Goal: Task Accomplishment & Management: Manage account settings

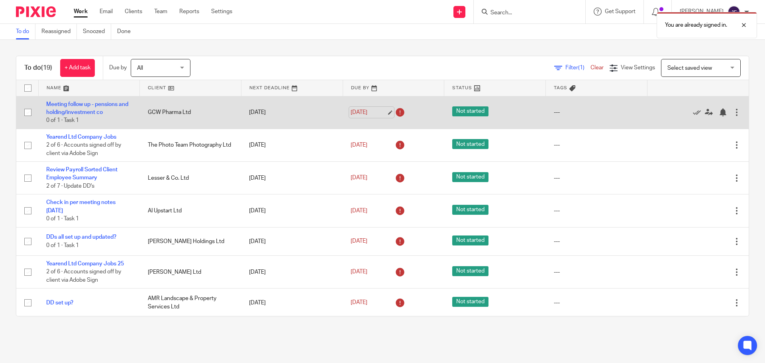
click at [360, 112] on link "[DATE]" at bounding box center [369, 112] width 36 height 8
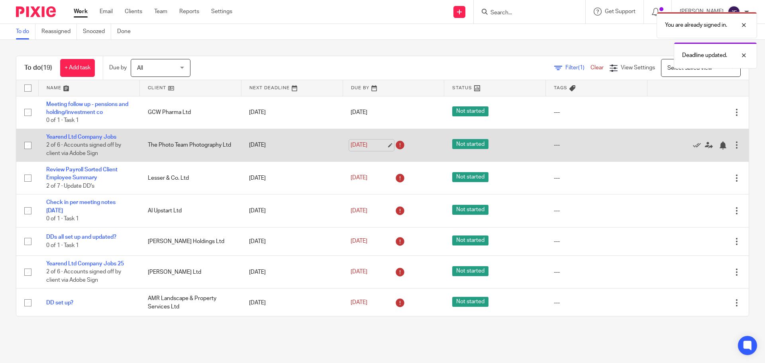
click at [364, 144] on link "[DATE]" at bounding box center [369, 145] width 36 height 8
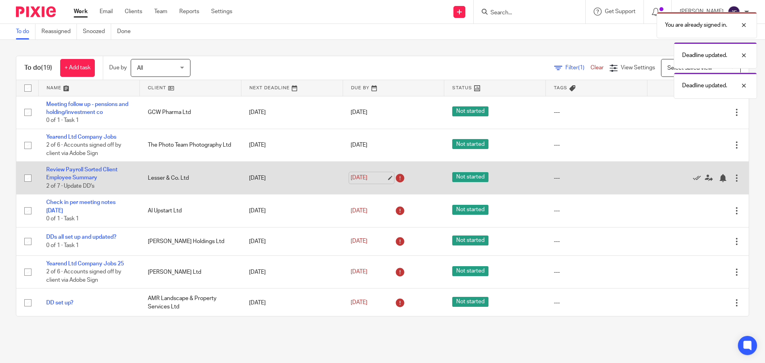
click at [366, 174] on link "12 Sep 2025" at bounding box center [369, 178] width 36 height 8
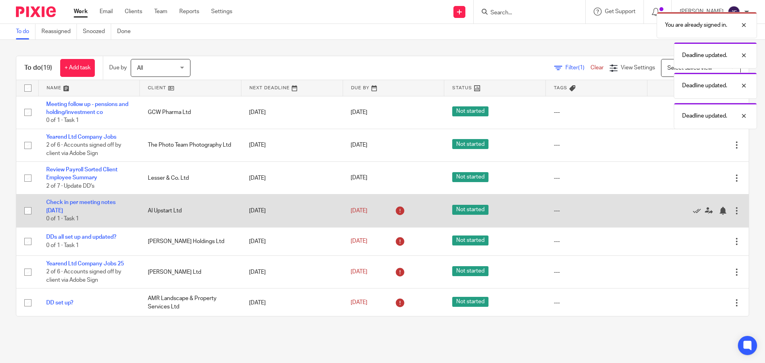
click at [364, 216] on div "12 Sep 2025" at bounding box center [394, 211] width 86 height 13
click at [359, 212] on link "12 Sep 2025" at bounding box center [369, 211] width 36 height 8
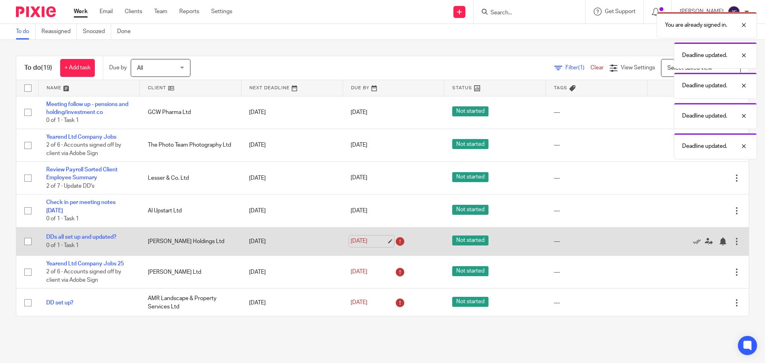
click at [356, 241] on link "12 Sep 2025" at bounding box center [369, 241] width 36 height 8
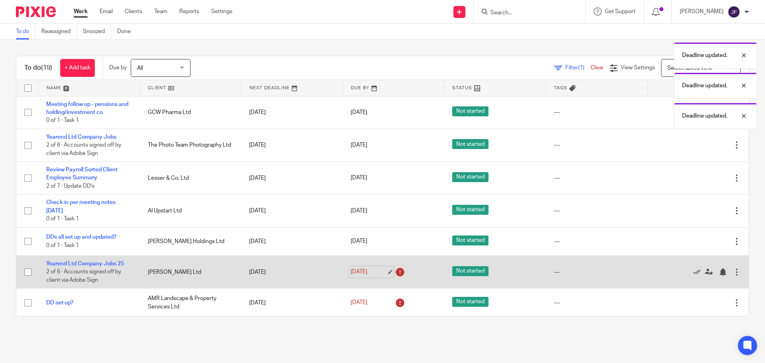
click at [373, 274] on link "12 Sep 2025" at bounding box center [369, 272] width 36 height 8
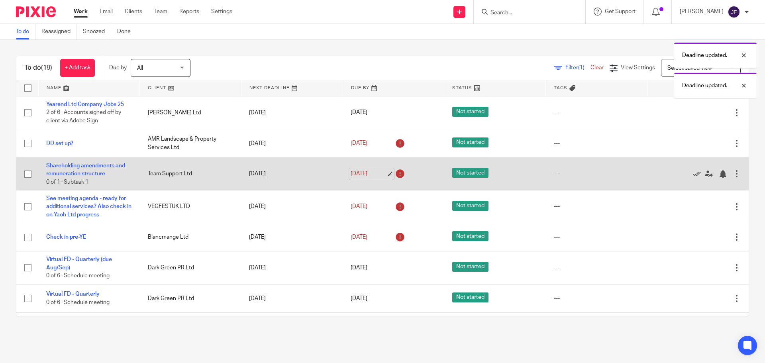
click at [360, 172] on link "12 Sep 2025" at bounding box center [369, 174] width 36 height 8
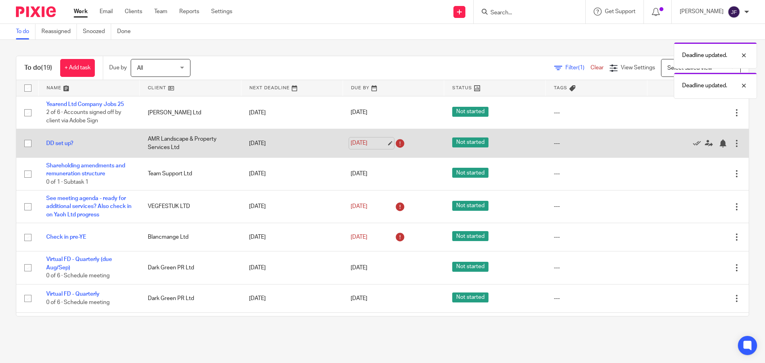
click at [358, 144] on link "12 Sep 2025" at bounding box center [369, 143] width 36 height 8
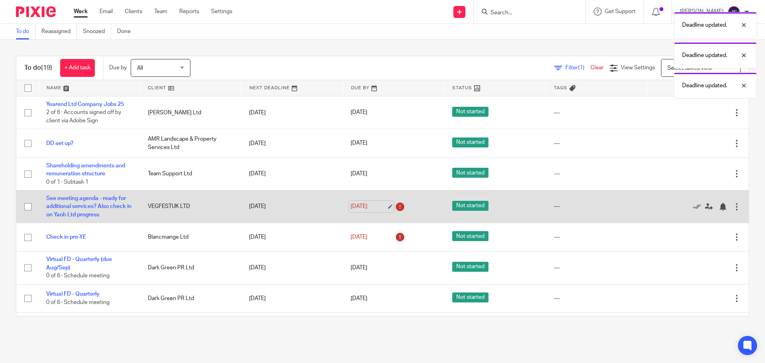
click at [351, 209] on link "12 Sep 2025" at bounding box center [369, 207] width 36 height 8
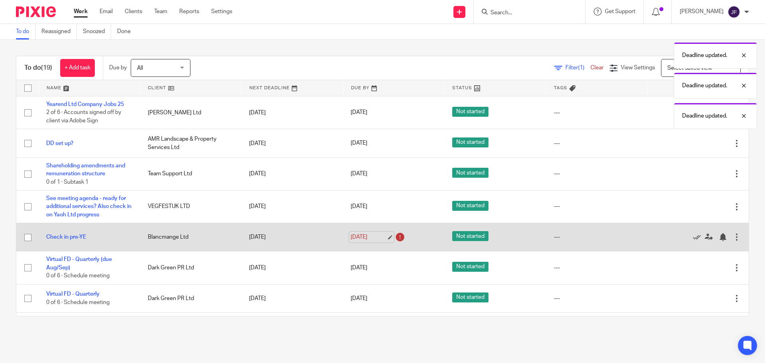
click at [351, 236] on link "12 Sep 2025" at bounding box center [369, 237] width 36 height 8
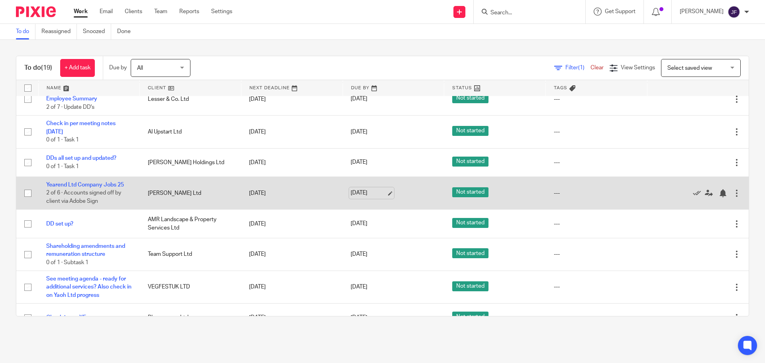
scroll to position [80, 0]
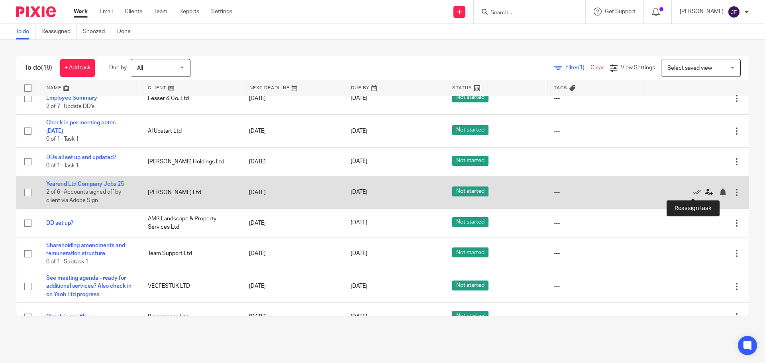
click at [705, 191] on icon at bounding box center [709, 193] width 8 height 8
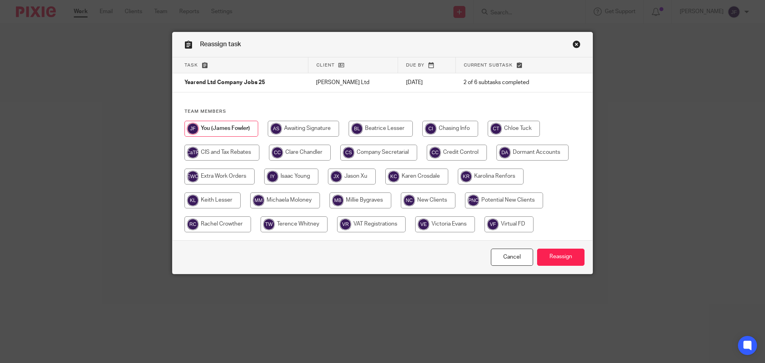
click at [357, 204] on input "radio" at bounding box center [361, 201] width 62 height 16
radio input "true"
click at [542, 259] on input "Reassign" at bounding box center [560, 257] width 47 height 17
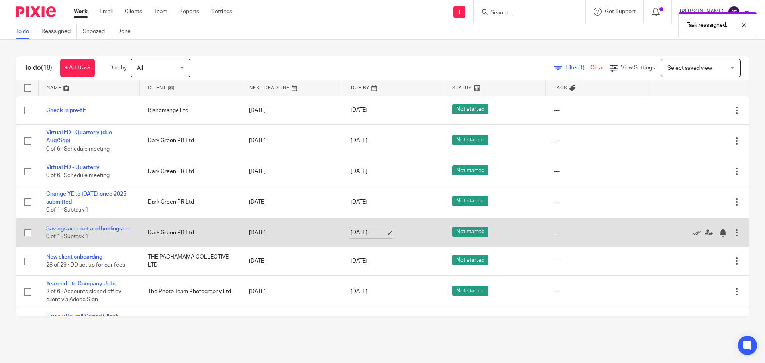
click at [355, 236] on link "[DATE]" at bounding box center [369, 233] width 36 height 8
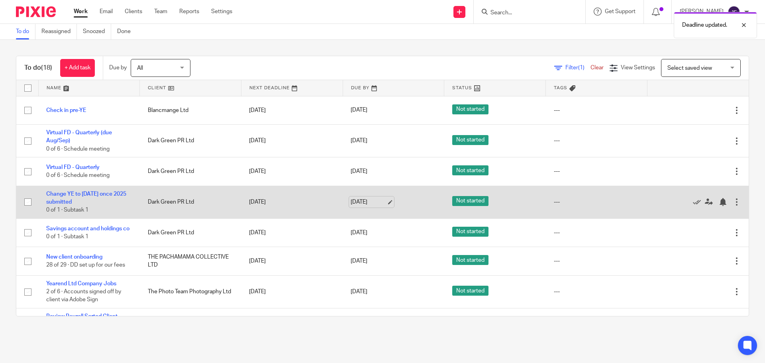
click at [360, 205] on link "[DATE]" at bounding box center [369, 202] width 36 height 8
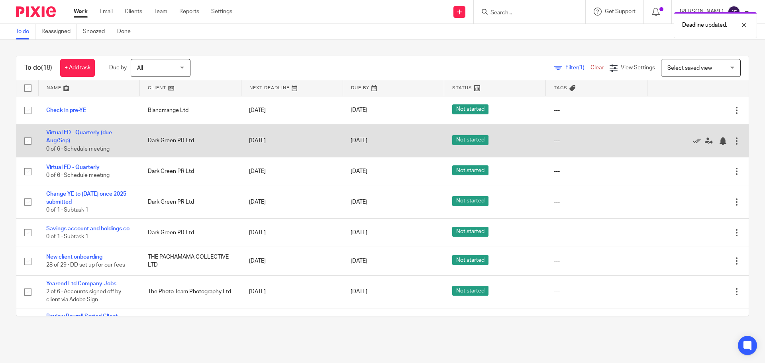
click at [733, 142] on div at bounding box center [737, 141] width 8 height 8
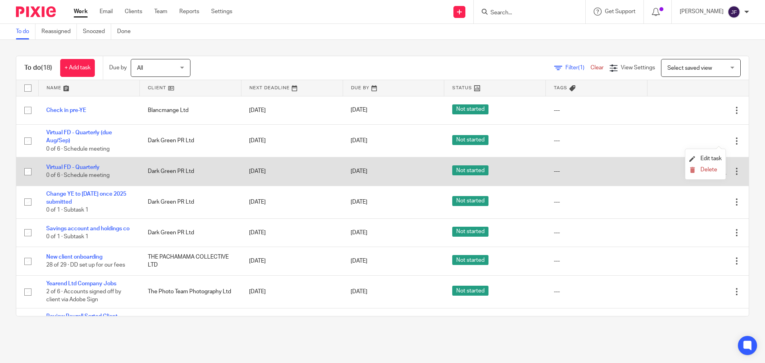
click at [731, 165] on td "Edit task Delete" at bounding box center [698, 171] width 102 height 28
click at [733, 170] on div at bounding box center [737, 171] width 8 height 8
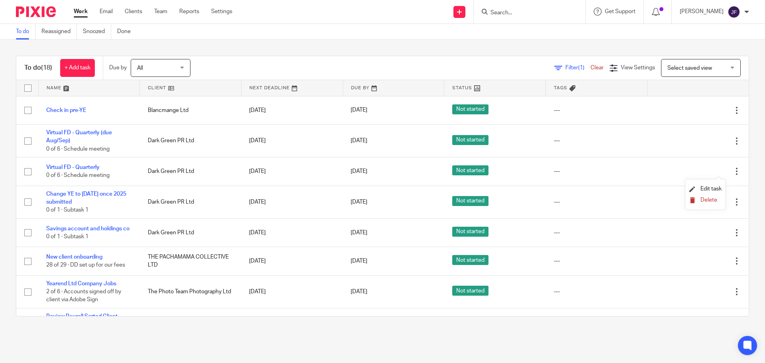
click at [702, 199] on span "Delete" at bounding box center [709, 200] width 17 height 6
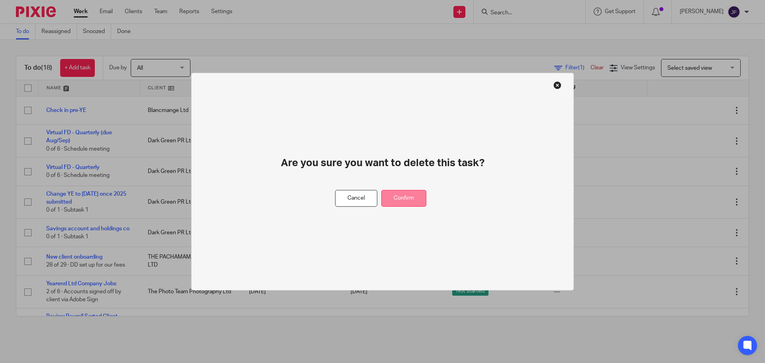
click at [417, 195] on button "Confirm" at bounding box center [404, 198] width 45 height 17
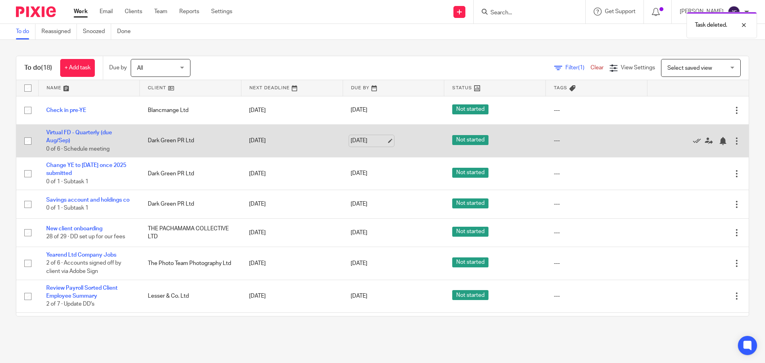
click at [361, 142] on link "[DATE]" at bounding box center [369, 141] width 36 height 8
click at [719, 142] on div at bounding box center [723, 141] width 8 height 8
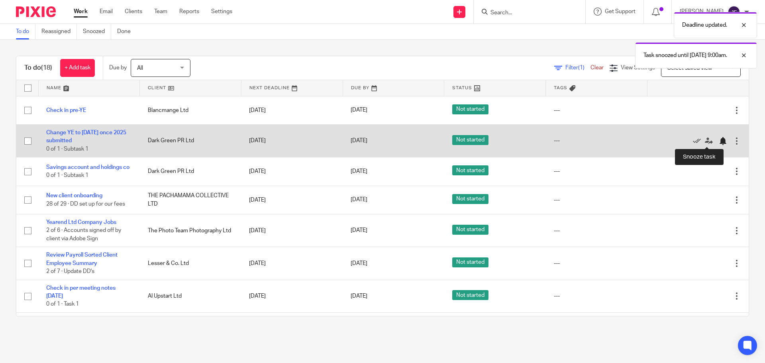
click at [719, 143] on div at bounding box center [723, 141] width 8 height 8
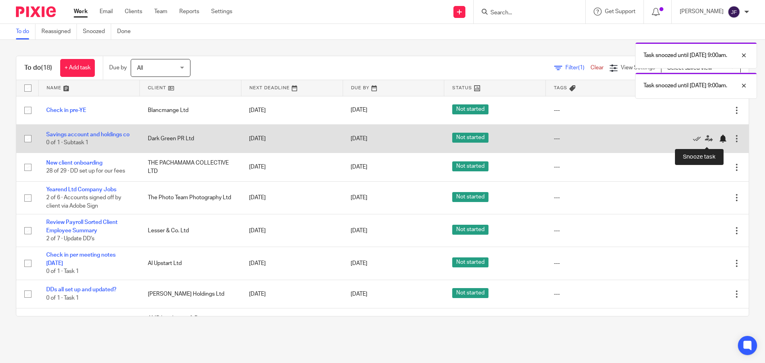
click at [719, 142] on div at bounding box center [723, 139] width 8 height 8
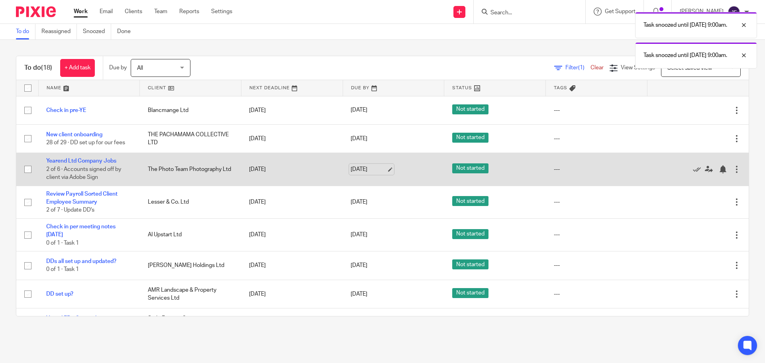
click at [352, 173] on link "[DATE]" at bounding box center [369, 169] width 36 height 8
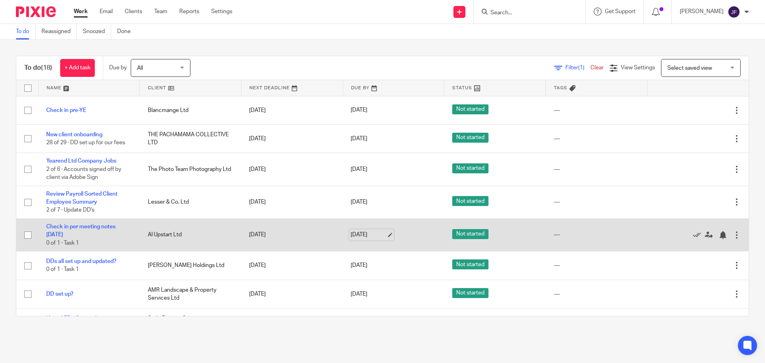
click at [370, 234] on link "[DATE]" at bounding box center [369, 235] width 36 height 8
click at [719, 235] on div at bounding box center [723, 235] width 8 height 8
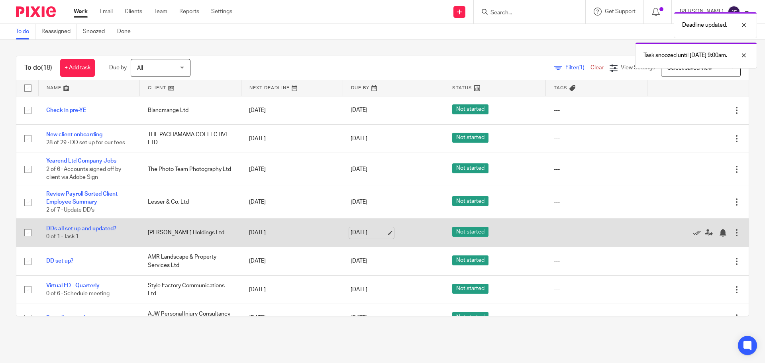
click at [352, 229] on link "[DATE]" at bounding box center [369, 233] width 36 height 8
click at [719, 232] on div at bounding box center [723, 233] width 8 height 8
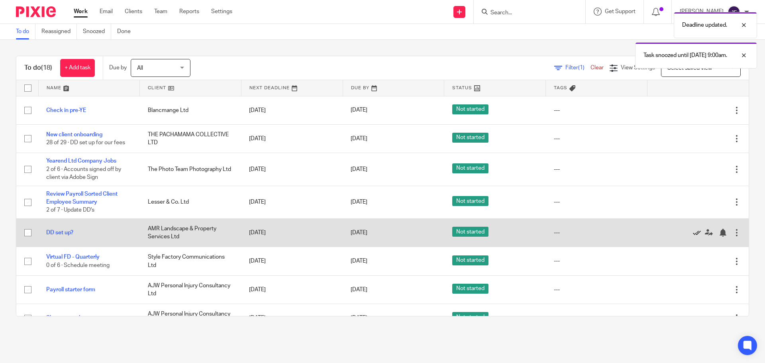
click at [693, 235] on icon at bounding box center [697, 233] width 8 height 8
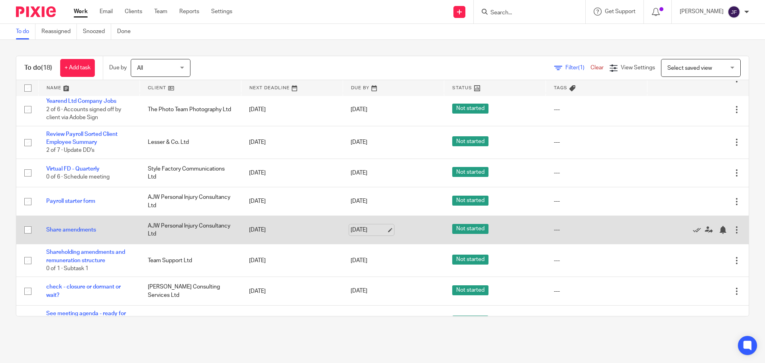
scroll to position [80, 0]
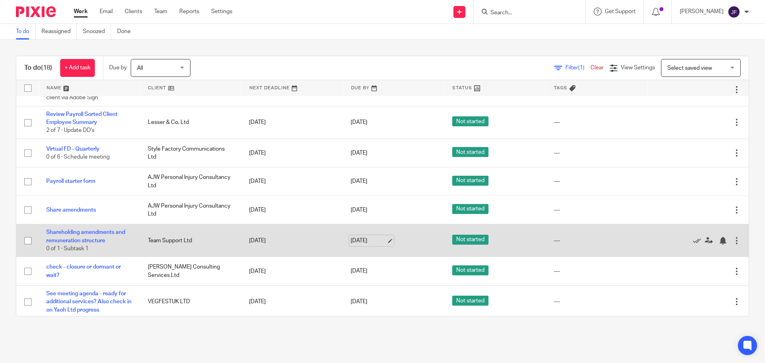
click at [366, 240] on link "[DATE]" at bounding box center [369, 241] width 36 height 8
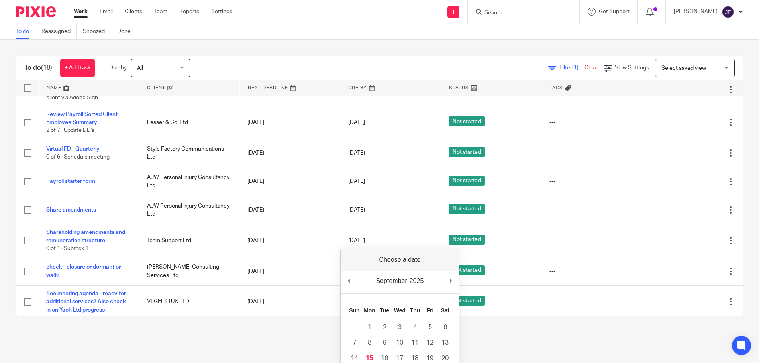
click at [283, 333] on main "To do Reassigned Snoozed Done To do (18) + Add task Due by All All Today Tomorr…" at bounding box center [379, 181] width 759 height 363
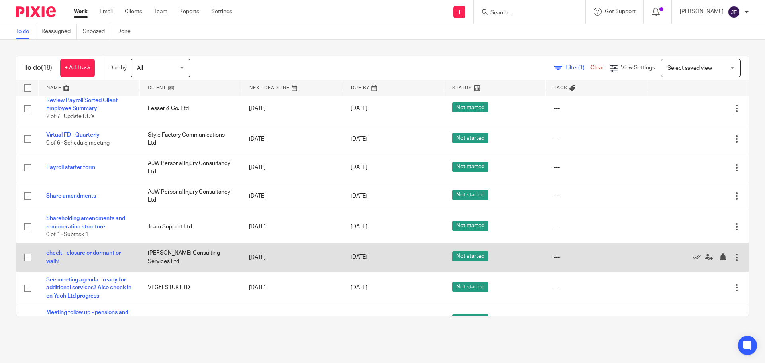
scroll to position [114, 0]
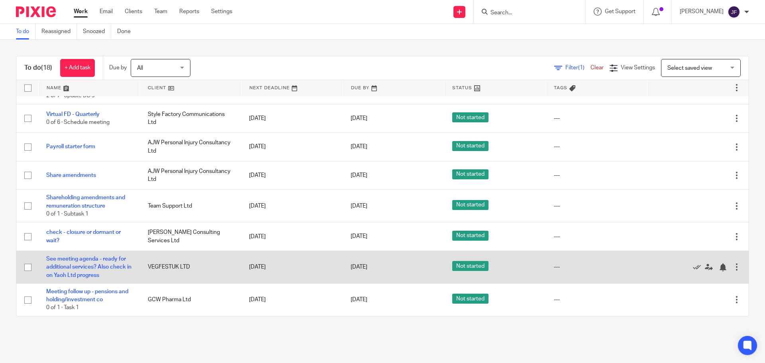
click at [733, 270] on div at bounding box center [737, 267] width 8 height 8
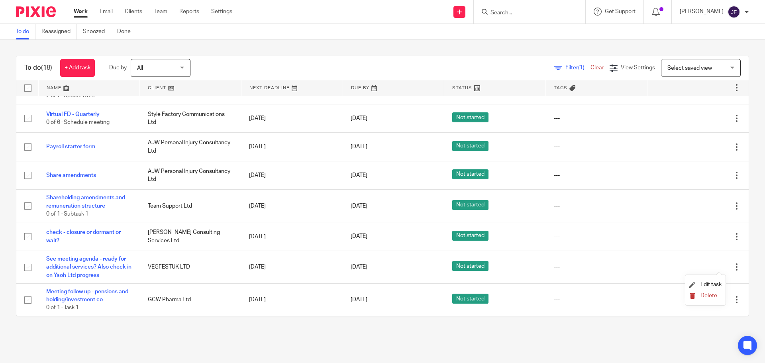
click at [701, 296] on span "Delete" at bounding box center [709, 296] width 17 height 6
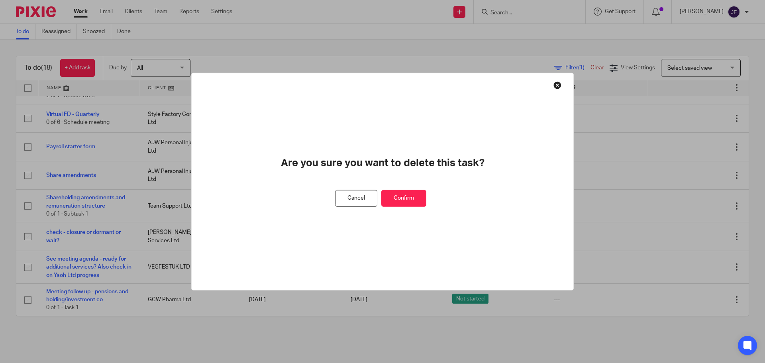
click at [403, 199] on button "Confirm" at bounding box center [404, 198] width 45 height 17
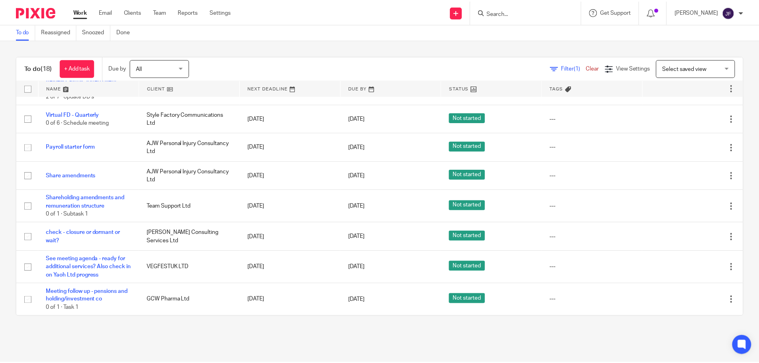
scroll to position [82, 0]
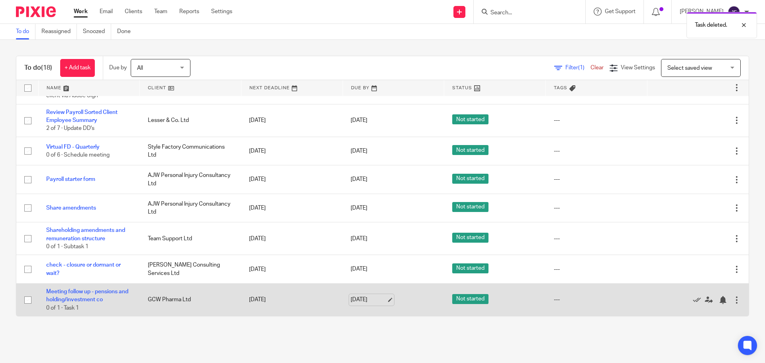
click at [360, 300] on link "[DATE]" at bounding box center [369, 300] width 36 height 8
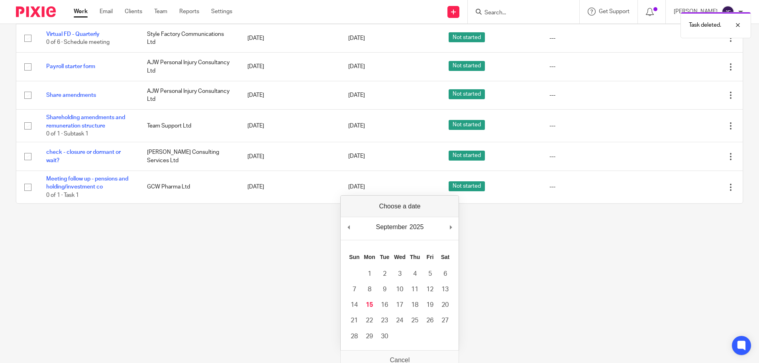
scroll to position [120, 0]
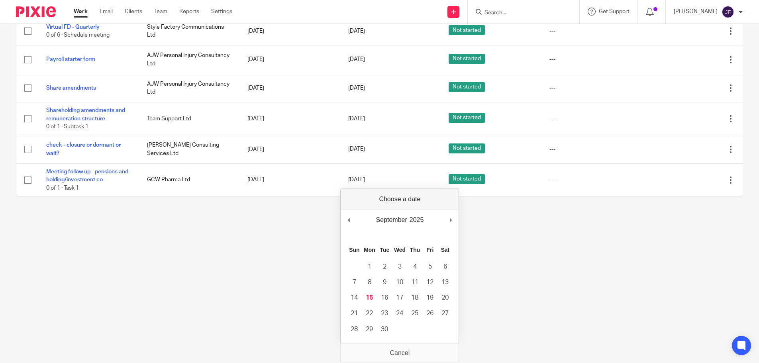
click at [280, 243] on html "Work Email Clients Team Reports Settings Work Email Clients Team Reports Settin…" at bounding box center [379, 61] width 759 height 363
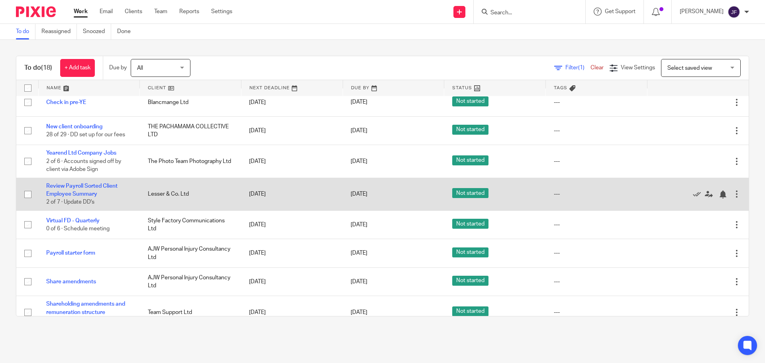
scroll to position [0, 0]
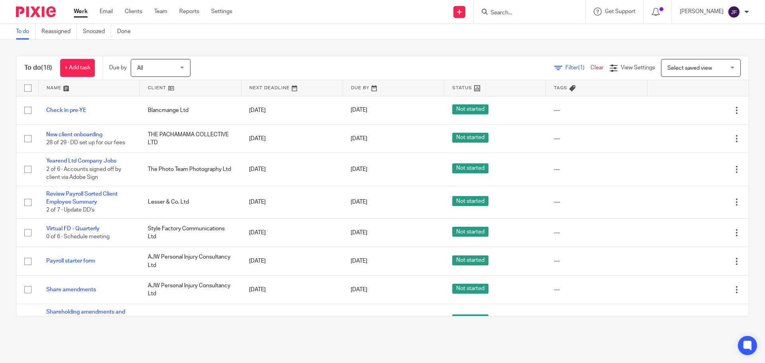
click at [514, 6] on div at bounding box center [530, 12] width 112 height 24
click at [511, 10] on input "Search" at bounding box center [526, 13] width 72 height 7
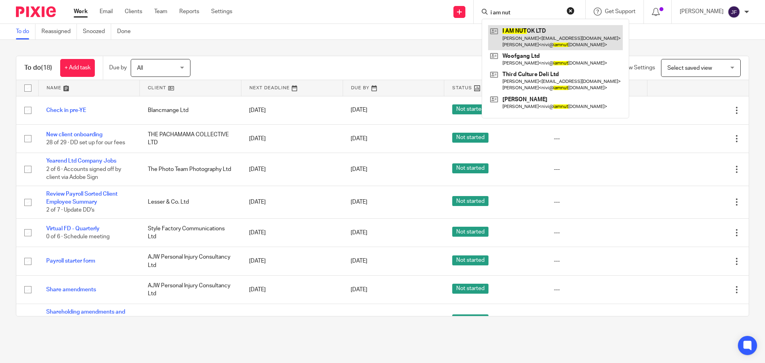
type input "i am nut"
click at [564, 37] on link at bounding box center [555, 37] width 135 height 25
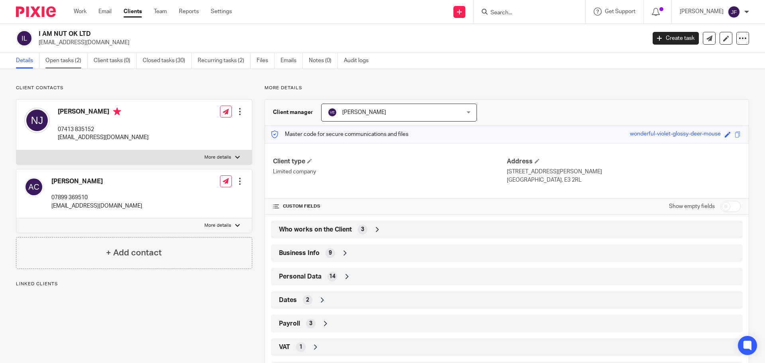
click at [60, 61] on link "Open tasks (2)" at bounding box center [66, 61] width 42 height 16
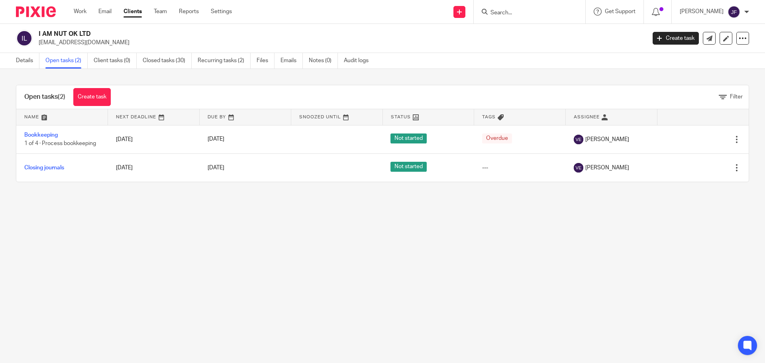
click at [42, 10] on img at bounding box center [36, 11] width 40 height 11
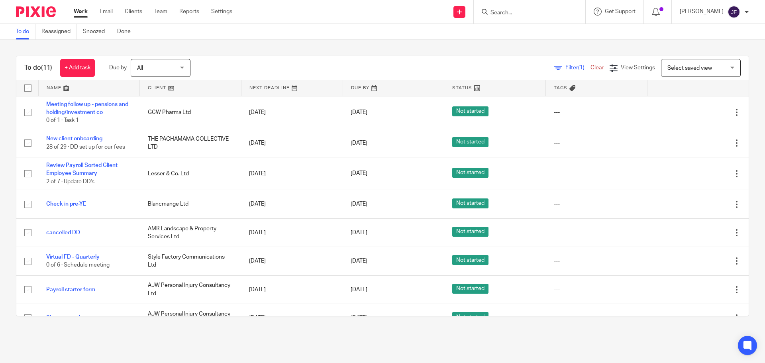
click at [516, 10] on input "Search" at bounding box center [526, 13] width 72 height 7
type input "t"
type input "yao"
click at [531, 37] on link at bounding box center [560, 34] width 144 height 18
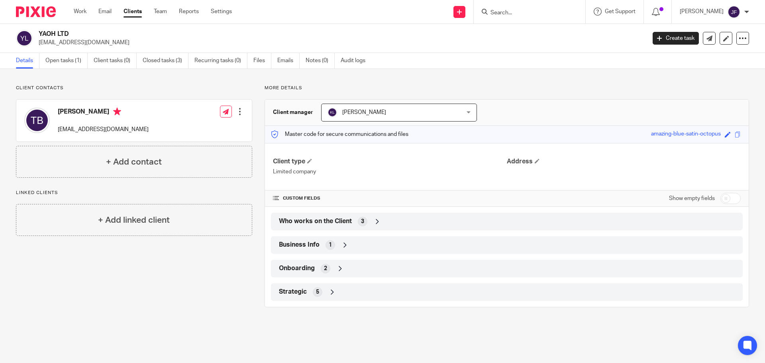
click at [35, 6] on img at bounding box center [36, 11] width 40 height 11
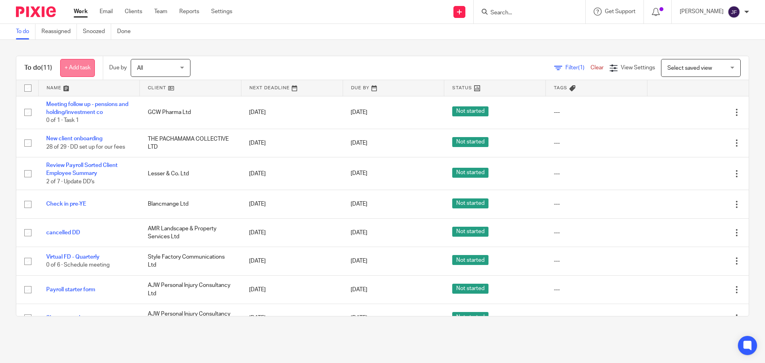
click at [84, 67] on link "+ Add task" at bounding box center [77, 68] width 35 height 18
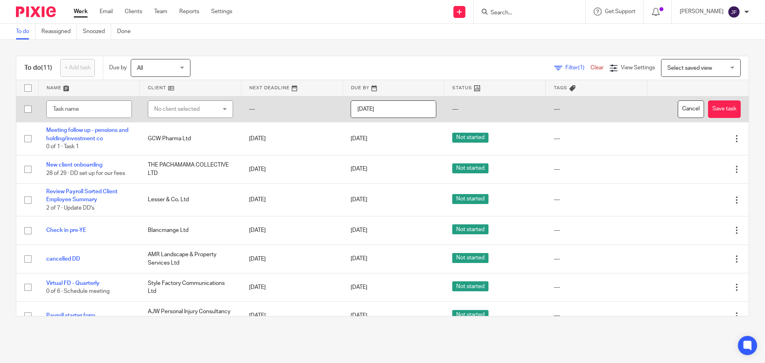
click at [195, 110] on div "No client selected" at bounding box center [185, 109] width 63 height 17
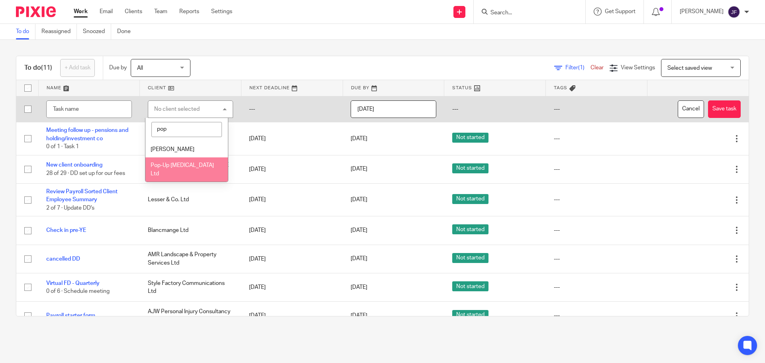
type input "pop"
click at [204, 163] on li "Pop-Up [MEDICAL_DATA] Ltd" at bounding box center [187, 169] width 82 height 24
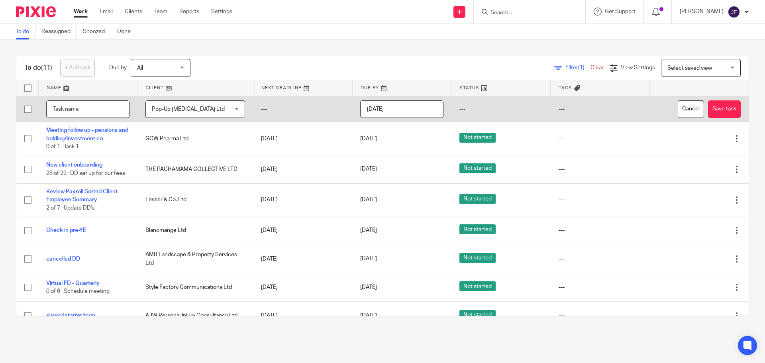
click at [91, 109] on input "text" at bounding box center [87, 109] width 83 height 18
type input "Check in - see email 15/09"
click at [378, 105] on input "[DATE]" at bounding box center [401, 109] width 83 height 18
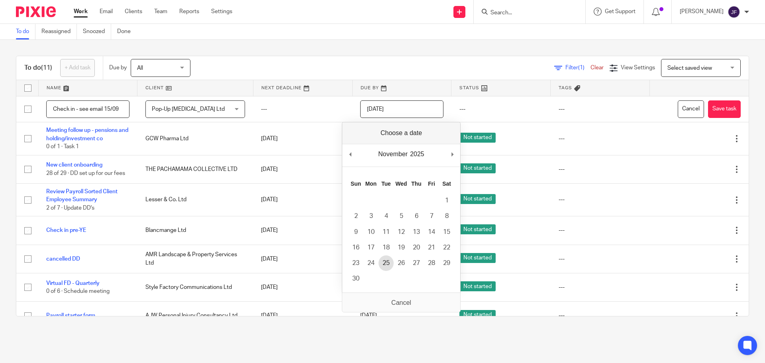
type input "[DATE]"
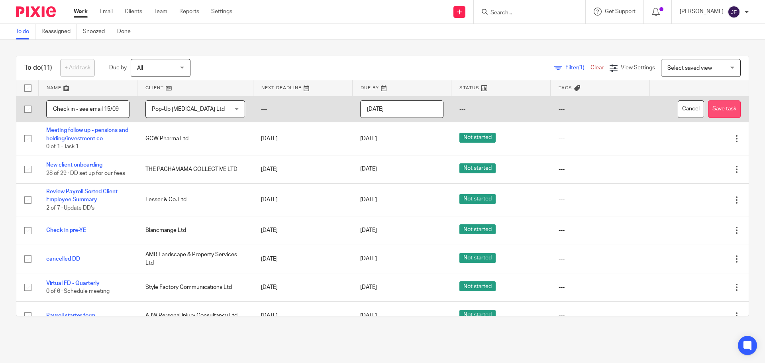
click at [718, 108] on button "Save task" at bounding box center [724, 109] width 33 height 18
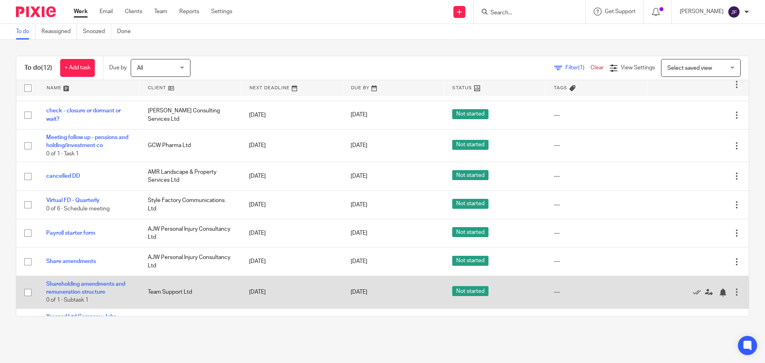
scroll to position [139, 0]
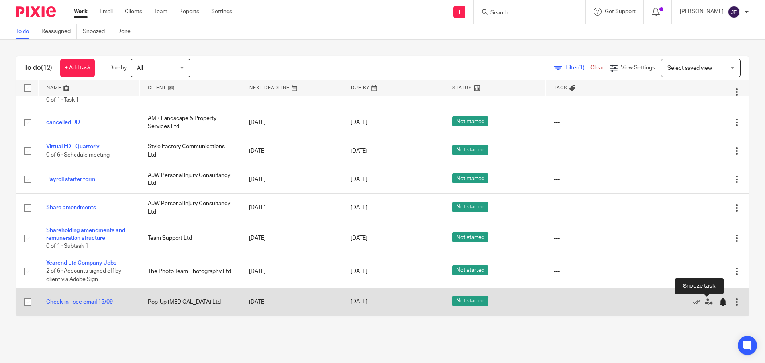
click at [719, 301] on div at bounding box center [723, 302] width 8 height 8
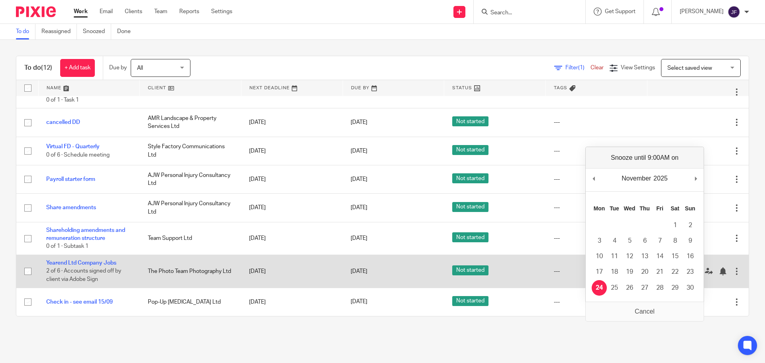
scroll to position [110, 0]
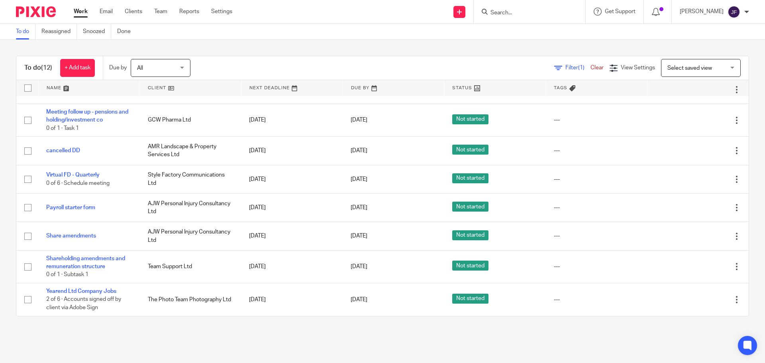
click at [503, 16] on input "Search" at bounding box center [526, 13] width 72 height 7
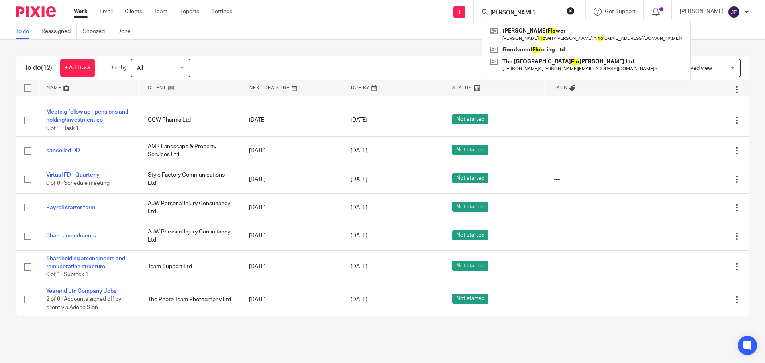
type input "flors"
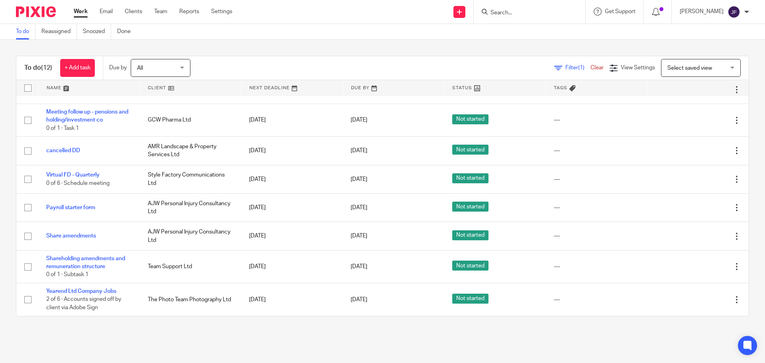
click at [506, 17] on form at bounding box center [532, 12] width 85 height 10
click at [508, 10] on input "Search" at bounding box center [526, 13] width 72 height 7
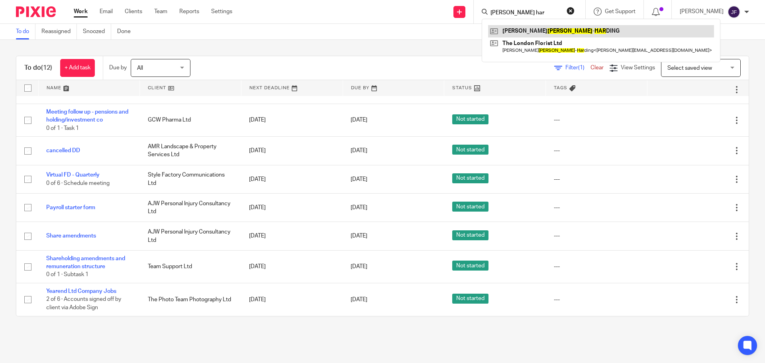
type input "parker har"
click at [516, 32] on link at bounding box center [601, 31] width 226 height 12
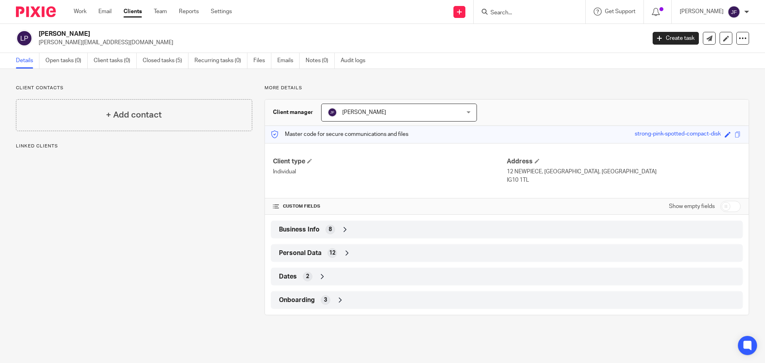
click at [61, 69] on div "Details Open tasks (0) Client tasks (0) Closed tasks (5) Recurring tasks (0) Fi…" at bounding box center [382, 61] width 765 height 16
click at [529, 13] on input "Search" at bounding box center [526, 13] width 72 height 7
type input "eden pr"
click at [45, 8] on img at bounding box center [36, 11] width 40 height 11
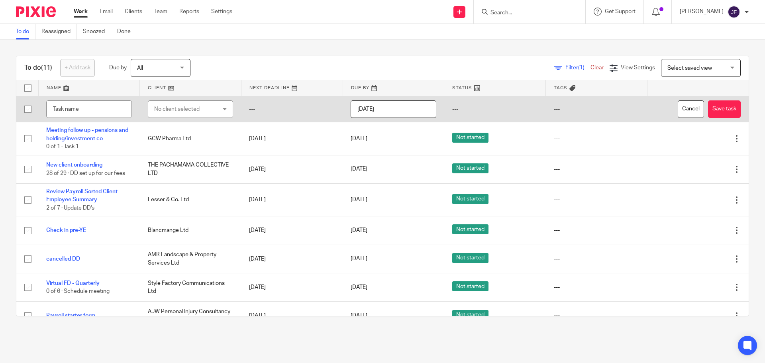
click at [173, 112] on div "No client selected" at bounding box center [185, 109] width 63 height 17
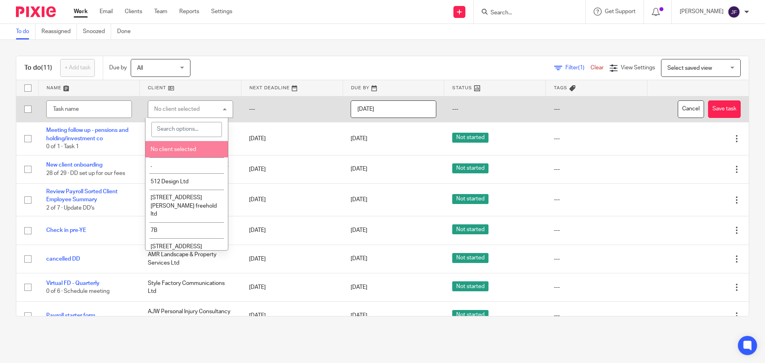
click at [178, 146] on li "No client selected" at bounding box center [187, 149] width 82 height 16
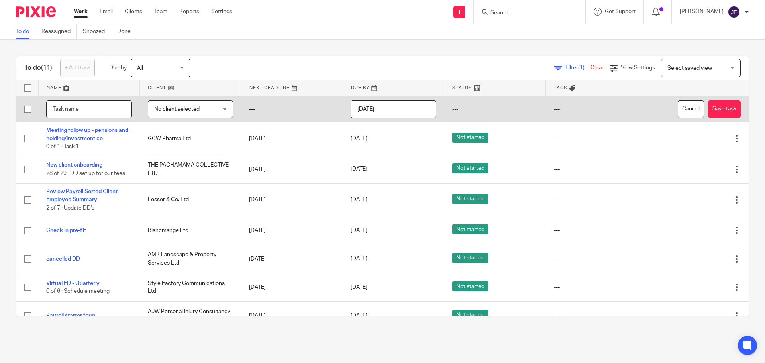
click at [104, 110] on input "text" at bounding box center [89, 109] width 86 height 18
type input "[PERSON_NAME] - check in, divorce finalised?"
click at [395, 108] on input "[DATE]" at bounding box center [394, 109] width 86 height 18
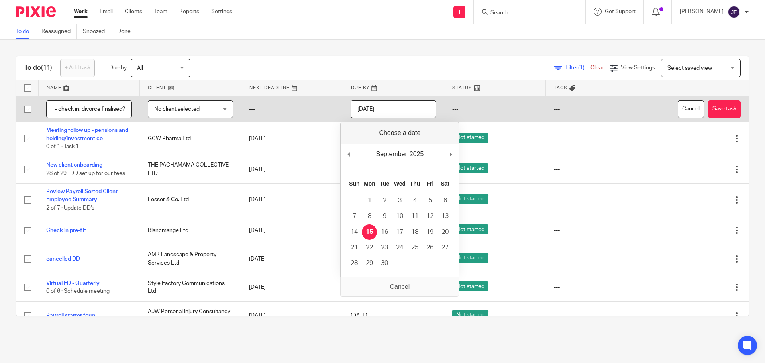
scroll to position [0, 0]
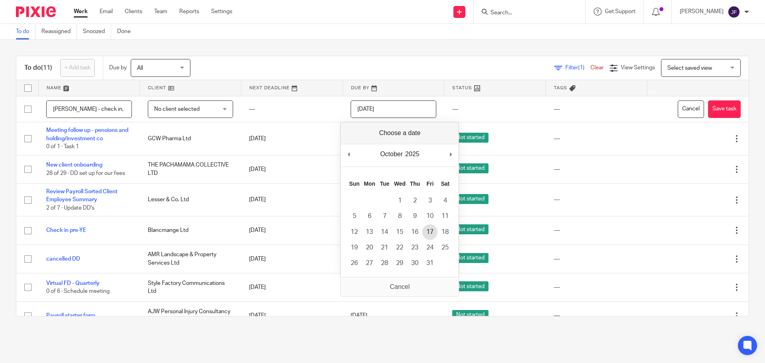
type input "[DATE]"
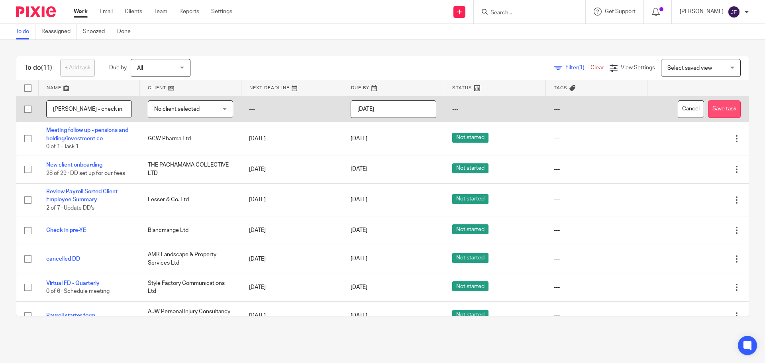
click at [708, 110] on button "Save task" at bounding box center [724, 109] width 33 height 18
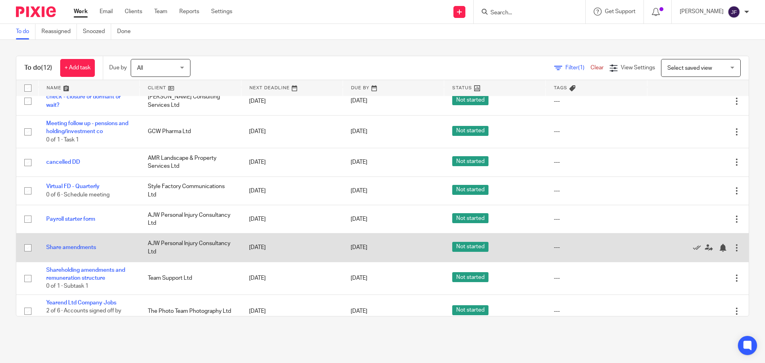
scroll to position [139, 0]
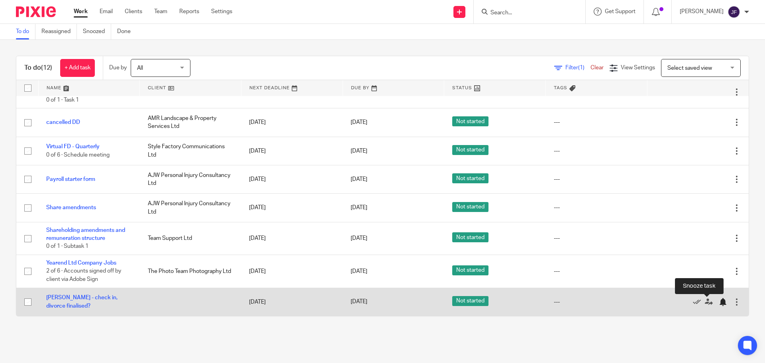
click at [719, 303] on div at bounding box center [723, 302] width 8 height 8
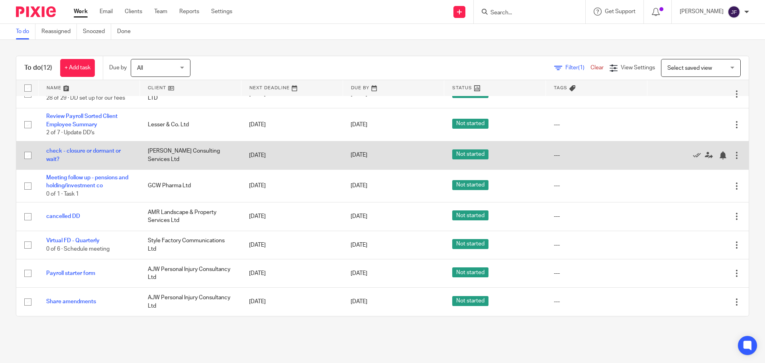
scroll to position [0, 0]
